Goal: Task Accomplishment & Management: Manage account settings

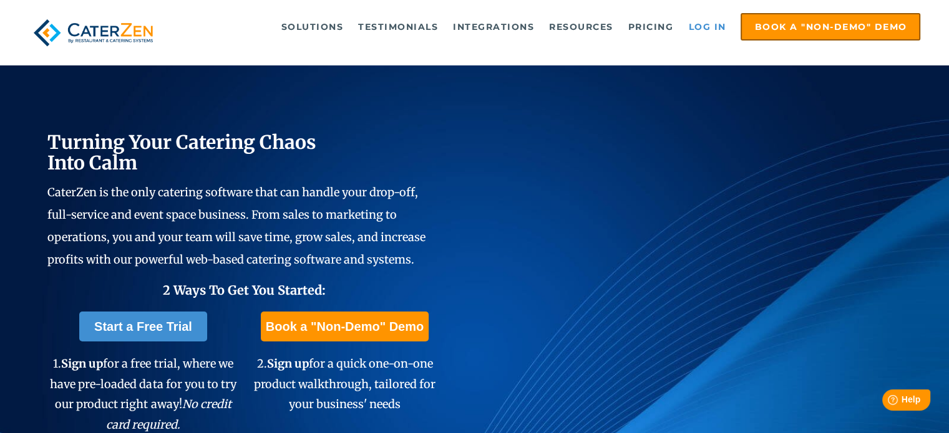
click at [714, 28] on link "Log in" at bounding box center [707, 26] width 50 height 25
click at [698, 27] on link "Log in" at bounding box center [707, 26] width 50 height 25
click at [707, 29] on link "Log in" at bounding box center [707, 26] width 50 height 25
